Goal: Navigation & Orientation: Go to known website

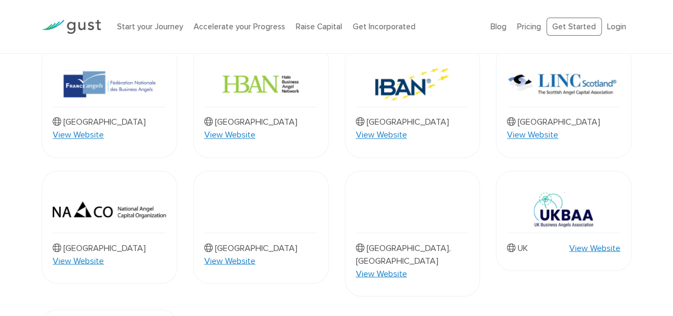
scroll to position [809, 0]
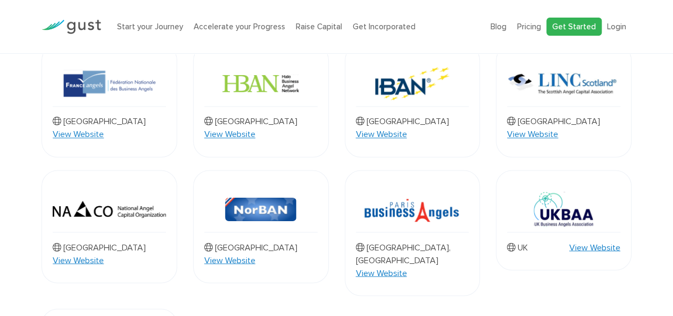
click at [564, 22] on link "Get Started" at bounding box center [574, 27] width 55 height 19
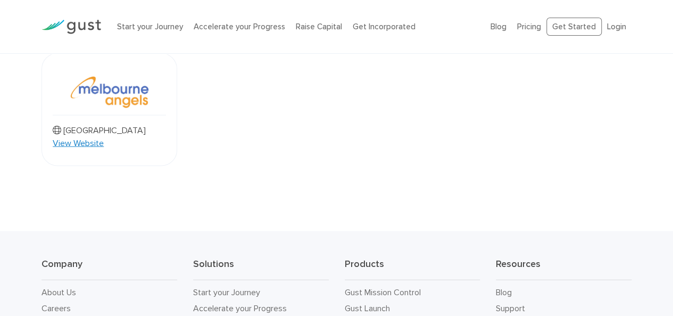
scroll to position [1073, 0]
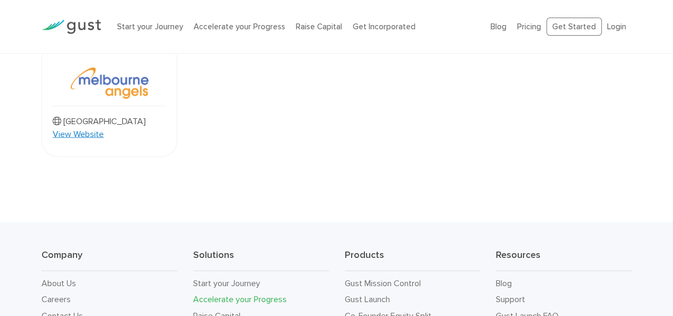
click at [258, 294] on link "Accelerate your Progress" at bounding box center [240, 299] width 94 height 10
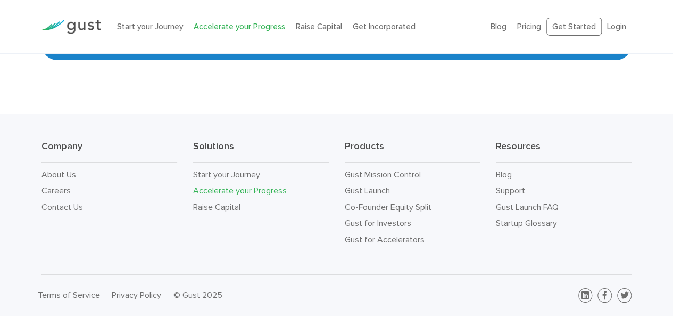
scroll to position [2031, 0]
click at [365, 225] on link "Gust for Investors" at bounding box center [378, 223] width 67 height 10
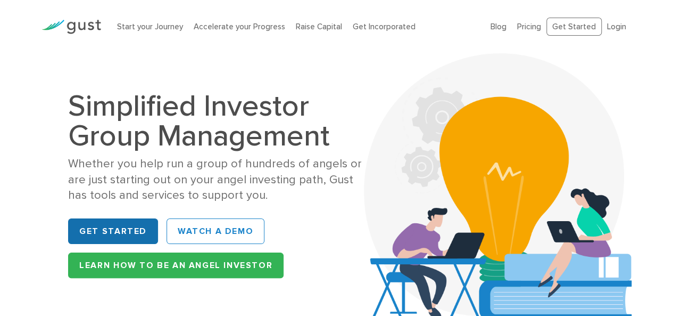
click at [121, 238] on link "Get Started" at bounding box center [113, 231] width 90 height 26
